Goal: Information Seeking & Learning: Learn about a topic

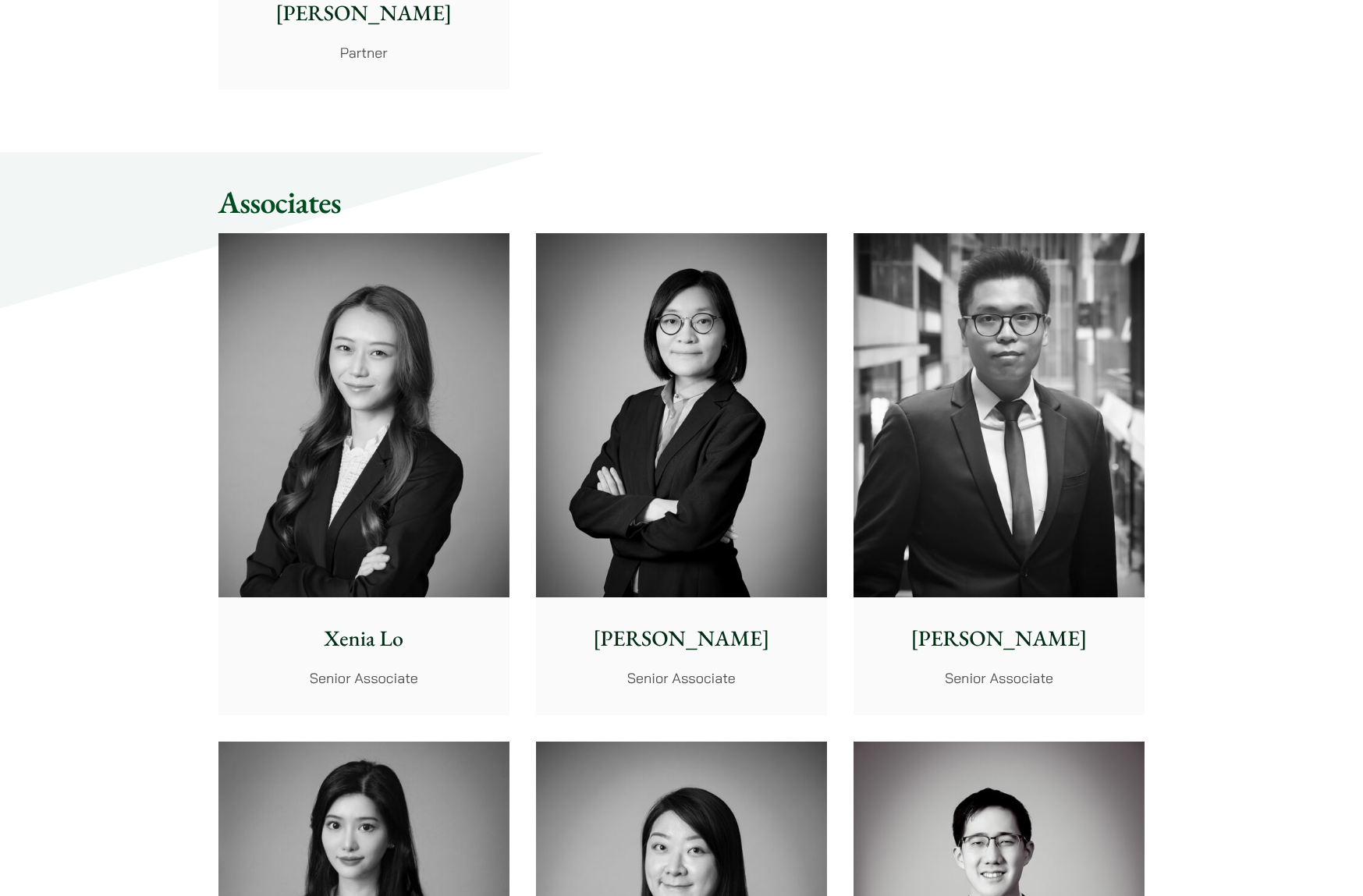
scroll to position [3901, 0]
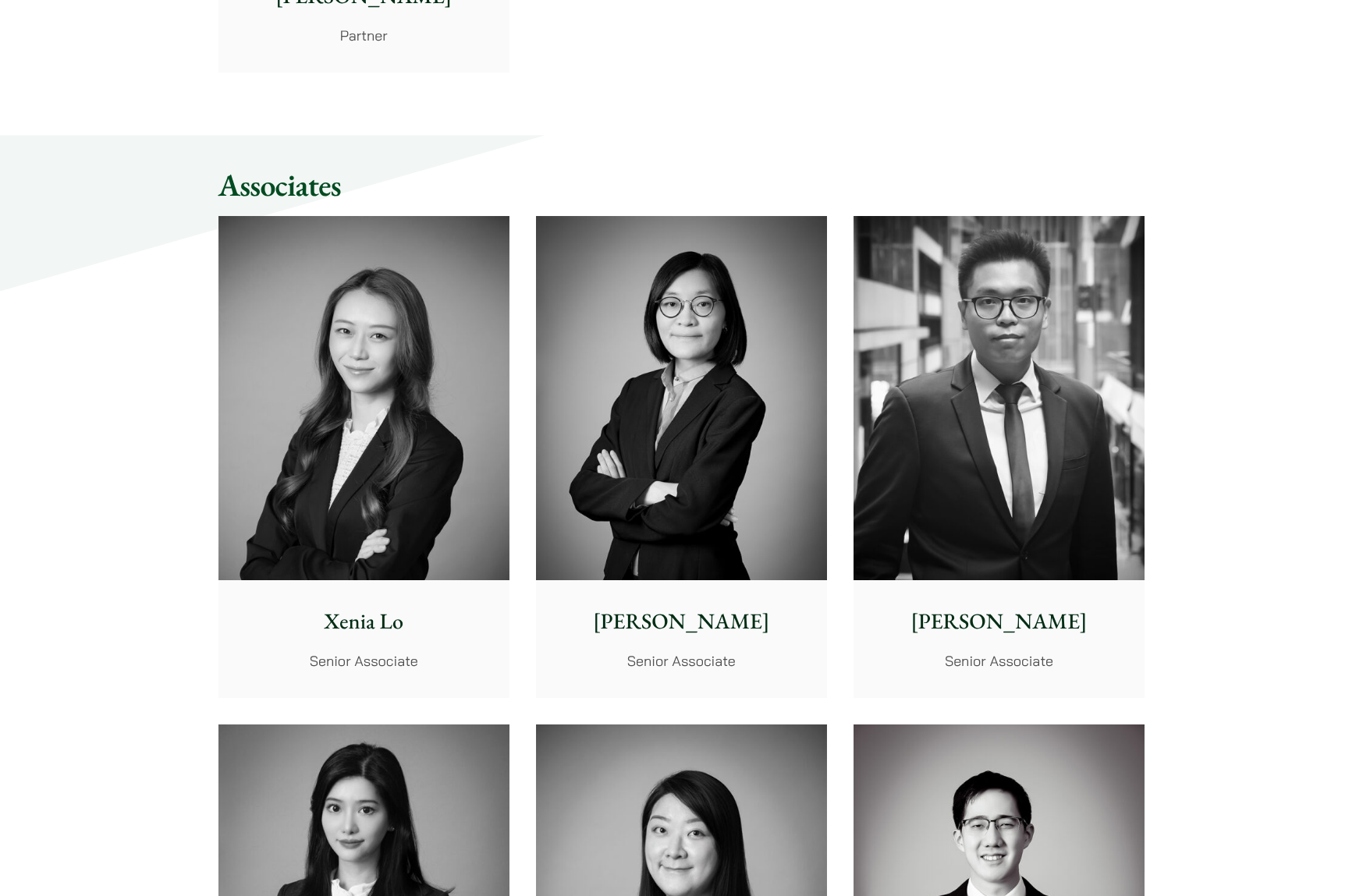
click at [976, 425] on img at bounding box center [998, 398] width 291 height 365
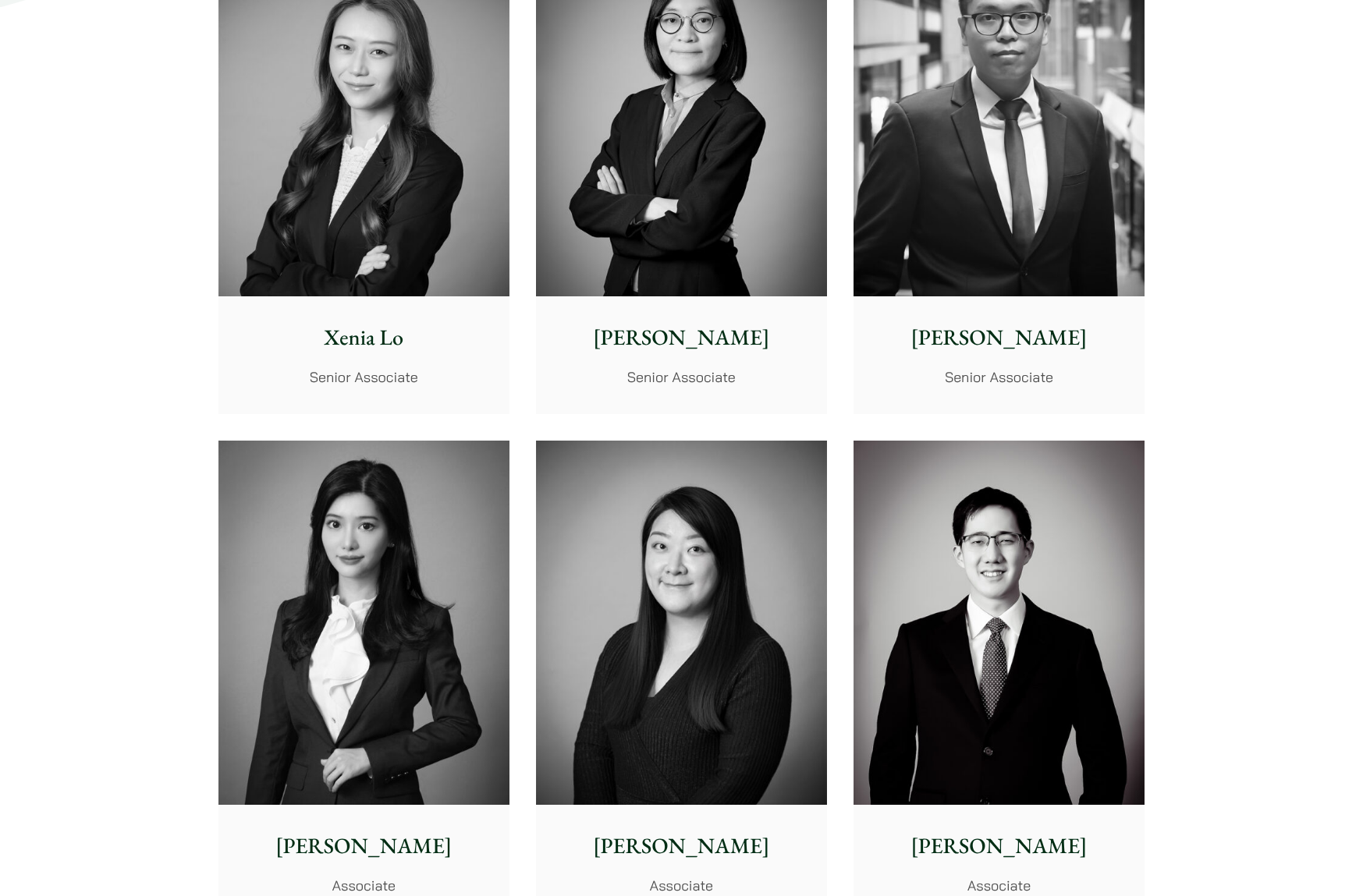
scroll to position [4213, 0]
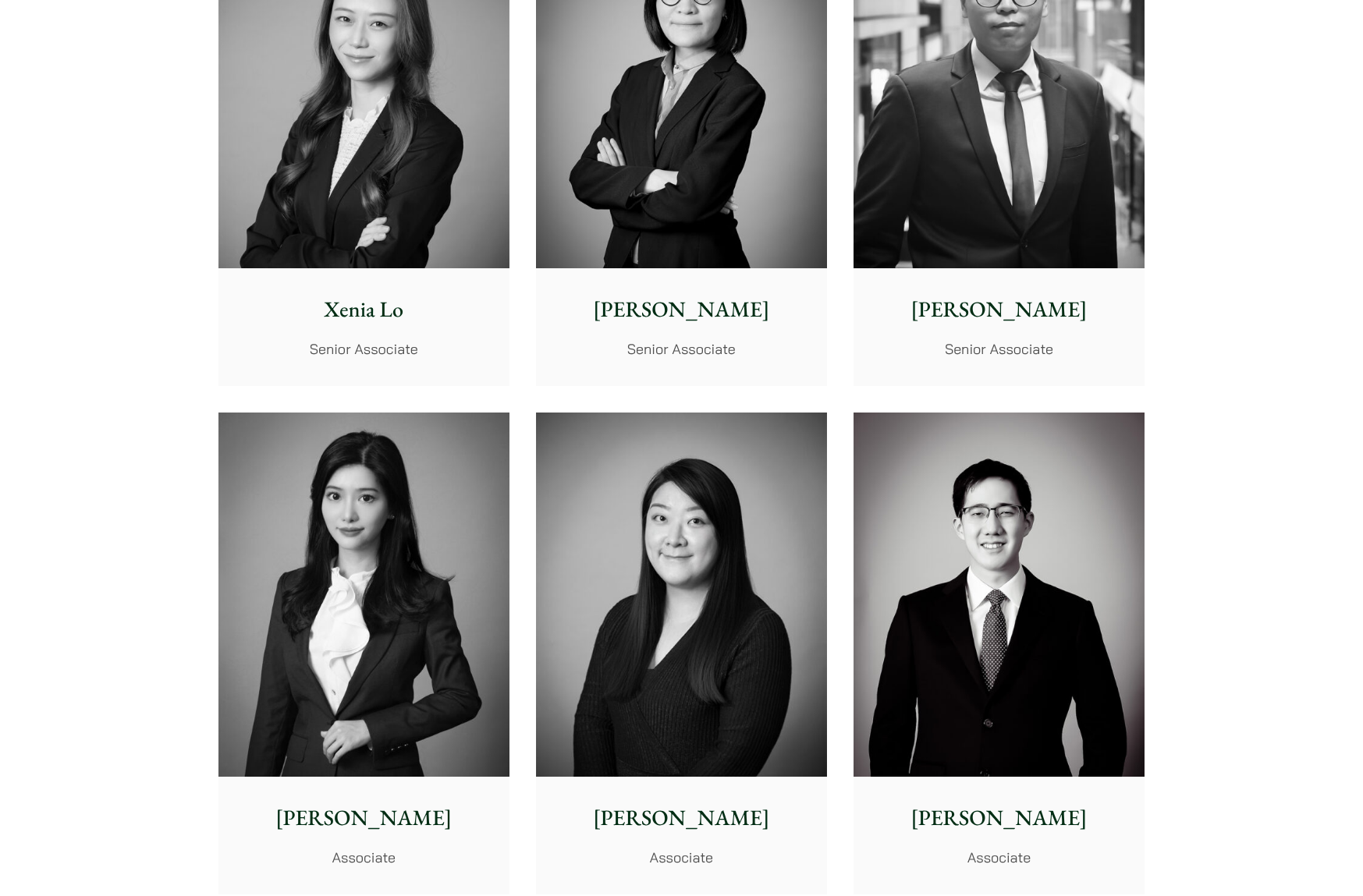
click at [411, 547] on img at bounding box center [364, 595] width 291 height 365
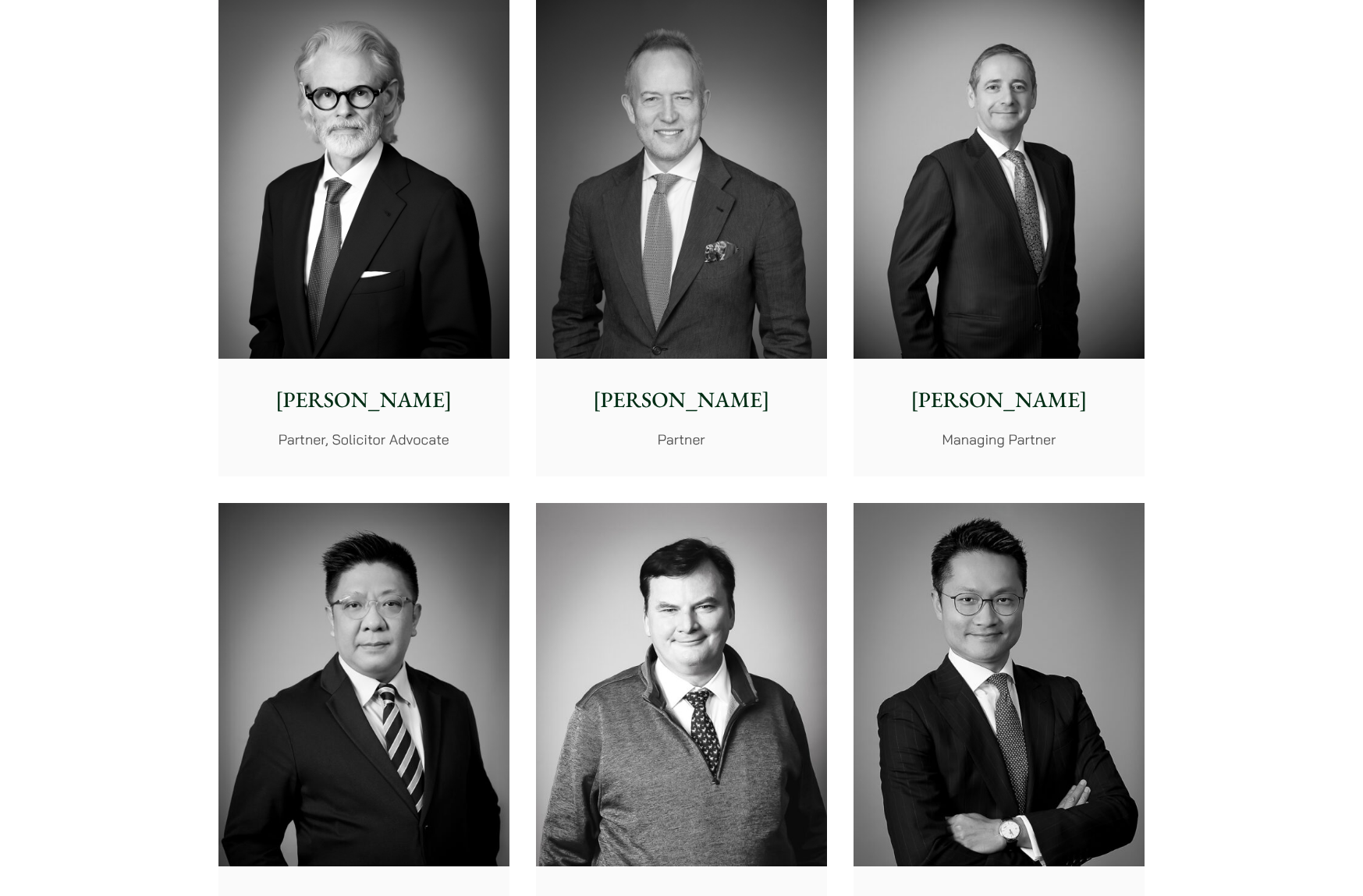
scroll to position [0, 0]
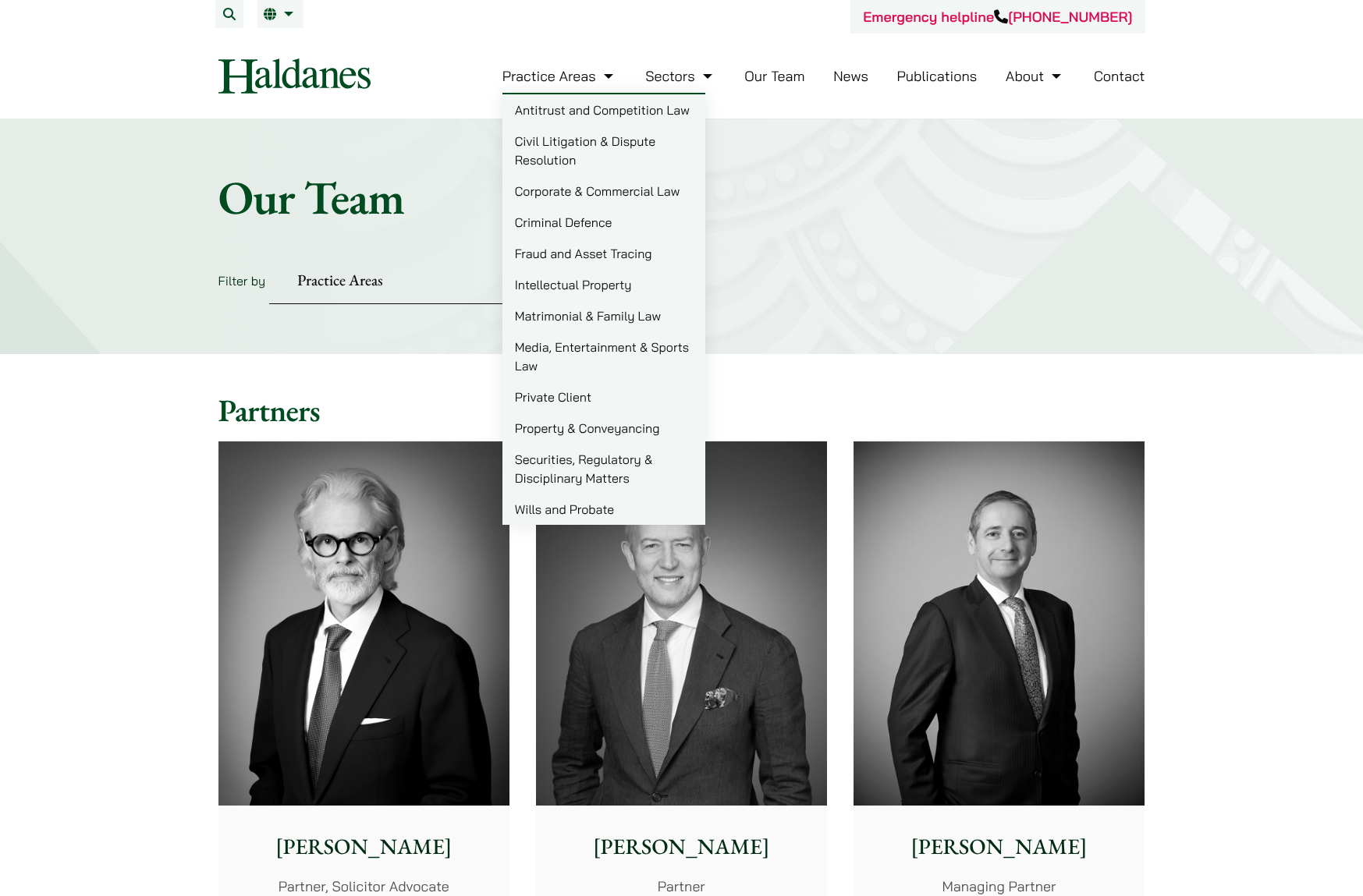
click at [584, 81] on link "Practice Areas" at bounding box center [559, 76] width 114 height 18
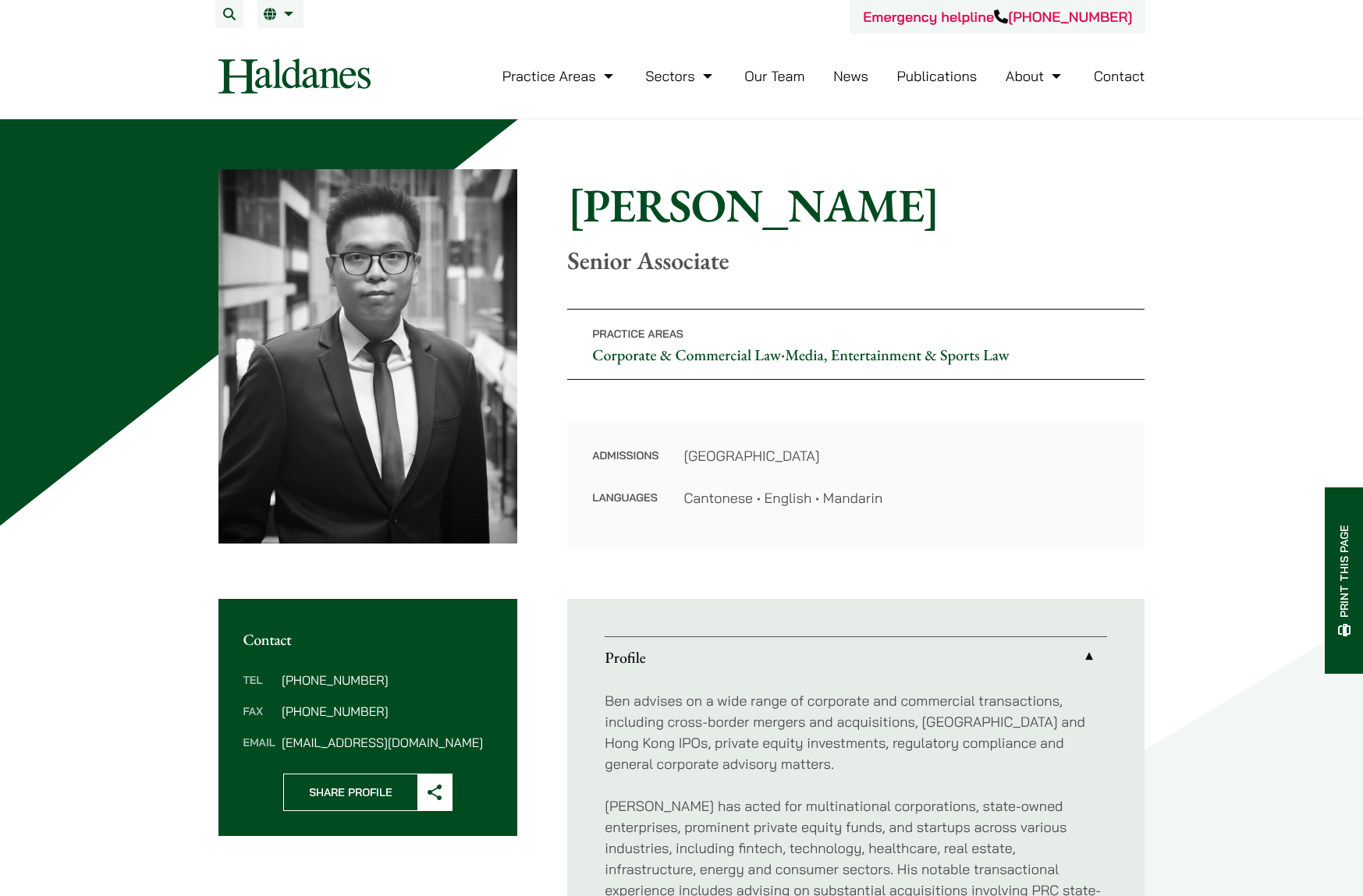
click at [131, 557] on div "Home » Lawyers » Ben Chan Ben Chan Senior Associate Practice Areas Corporate & …" at bounding box center [682, 697] width 1363 height 1155
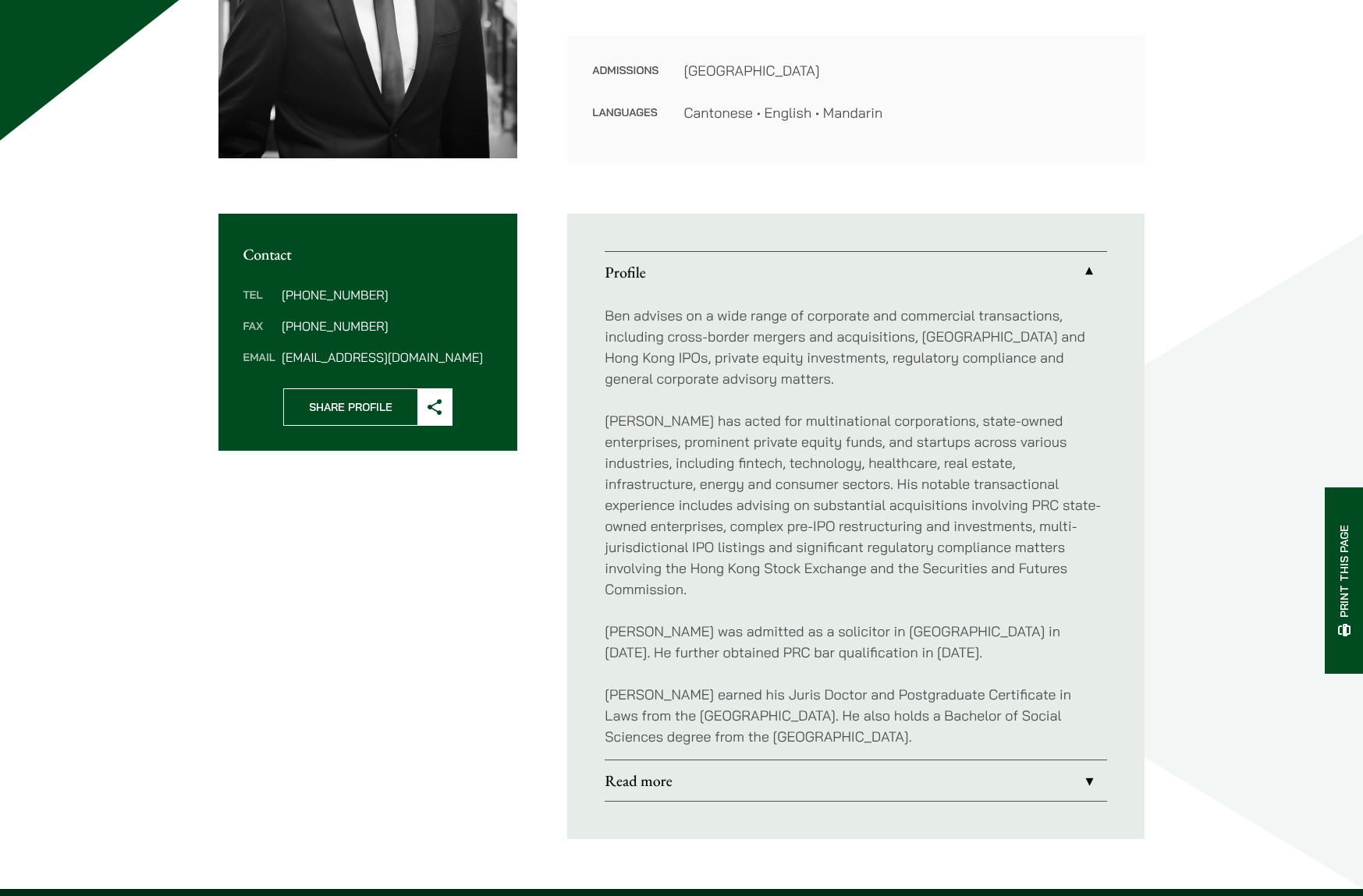
scroll to position [390, 0]
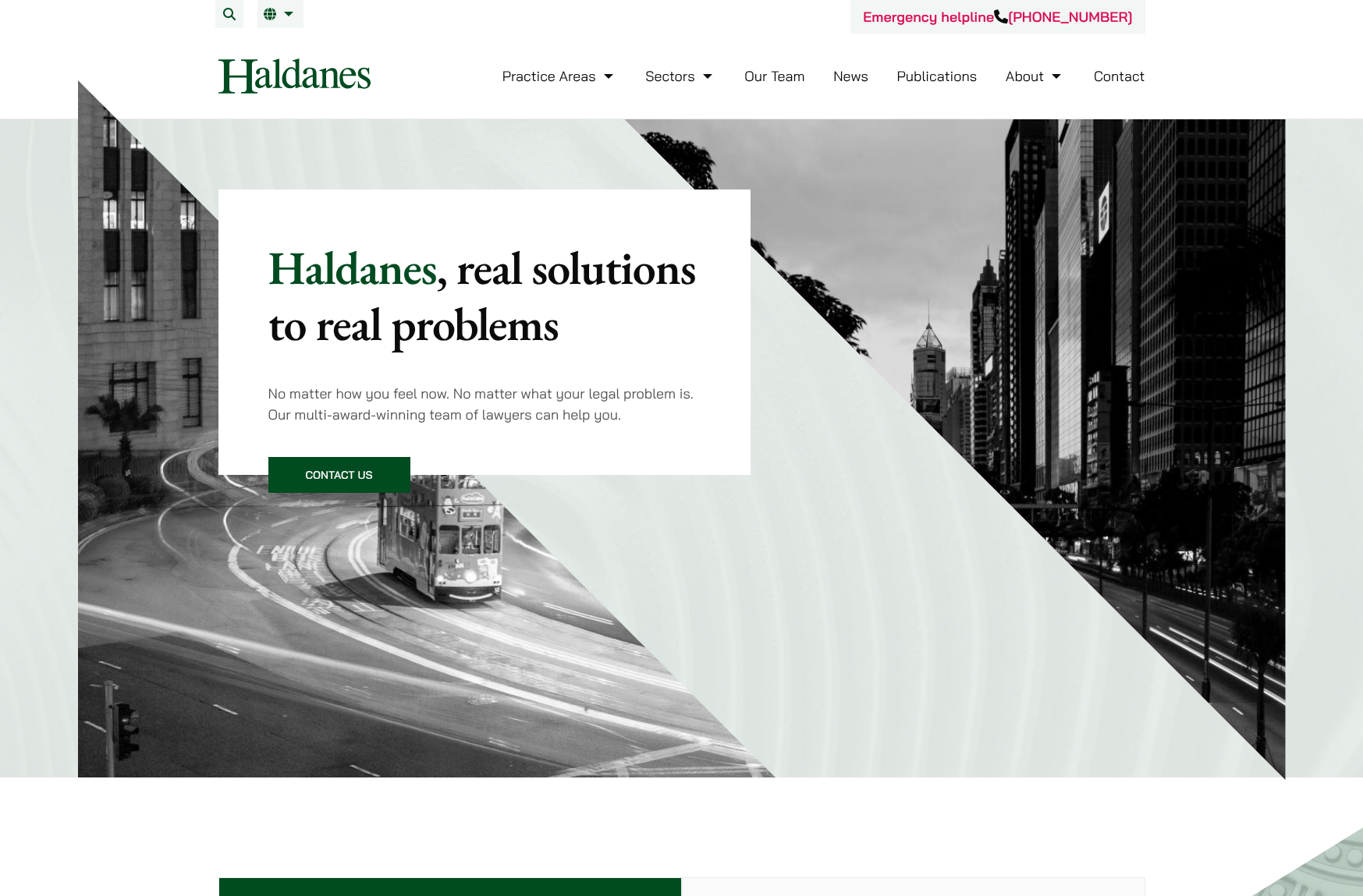
click at [797, 78] on link "Our Team" at bounding box center [774, 76] width 60 height 18
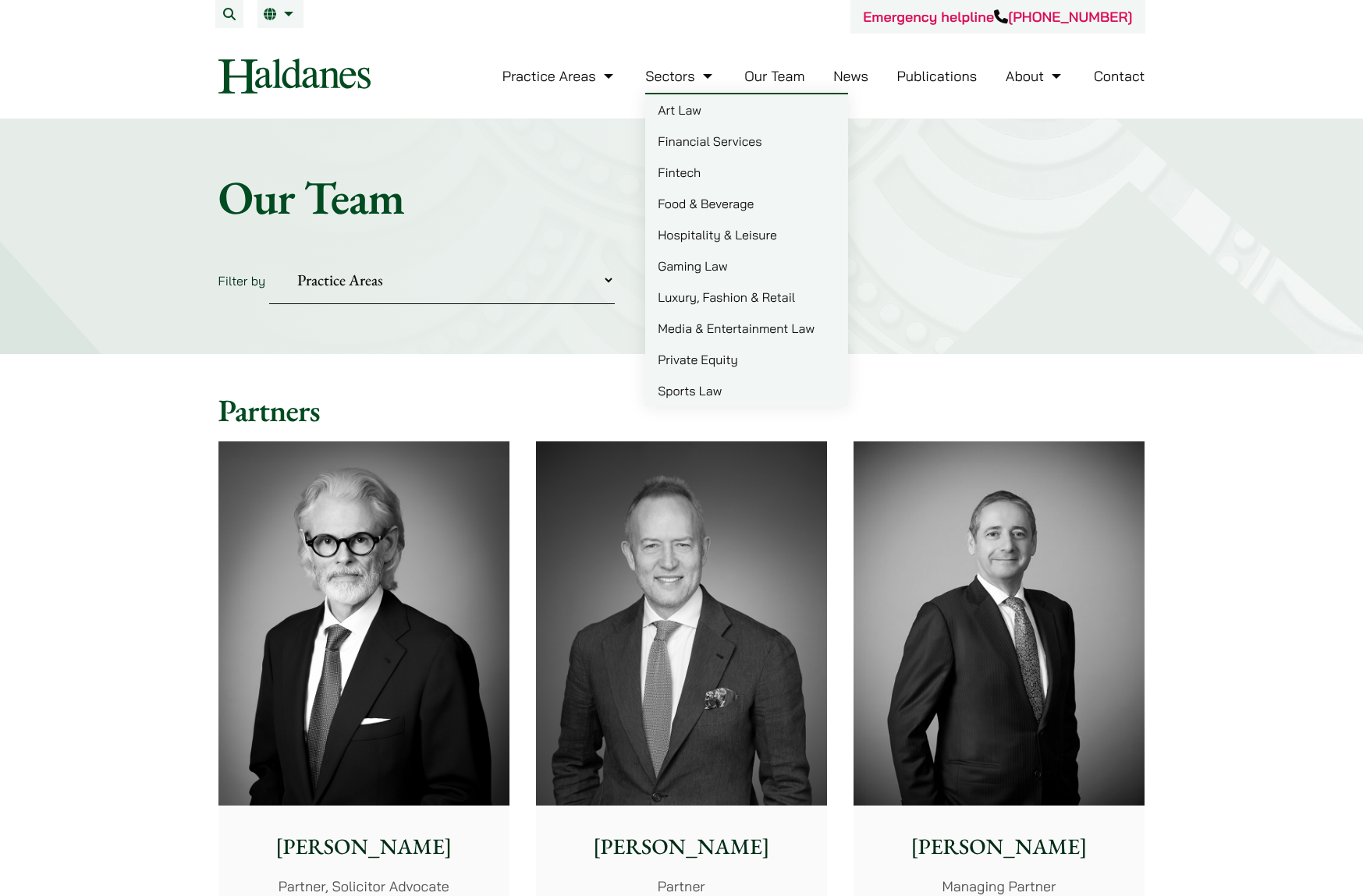
click at [661, 73] on link "Sectors" at bounding box center [680, 76] width 70 height 18
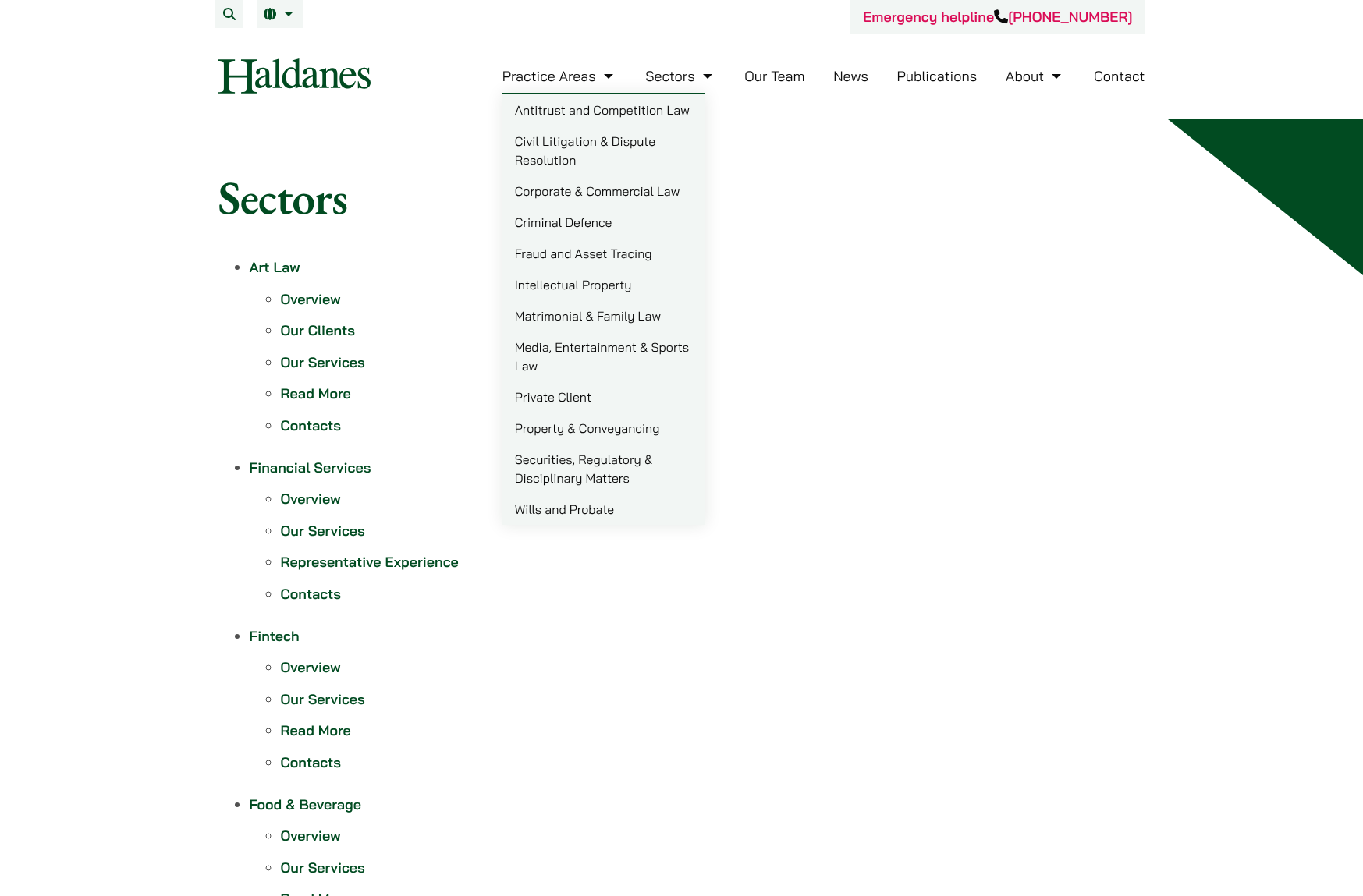
click at [567, 73] on link "Practice Areas" at bounding box center [559, 76] width 114 height 18
